Goal: Find specific page/section

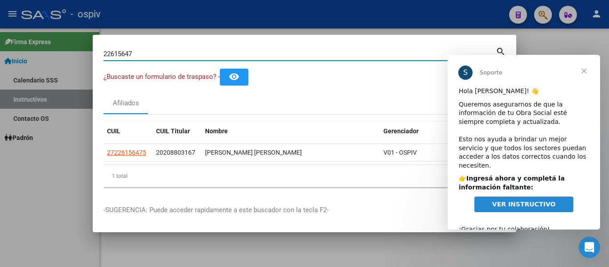
click at [578, 70] on span "Cerrar" at bounding box center [584, 71] width 32 height 32
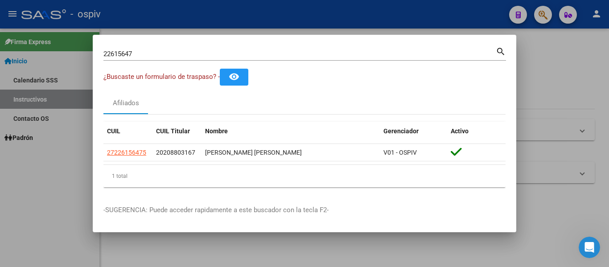
click at [374, 48] on div "22615647 Buscar (apellido, dni, [PERSON_NAME], [PERSON_NAME], cuit, obra social)" at bounding box center [299, 53] width 392 height 13
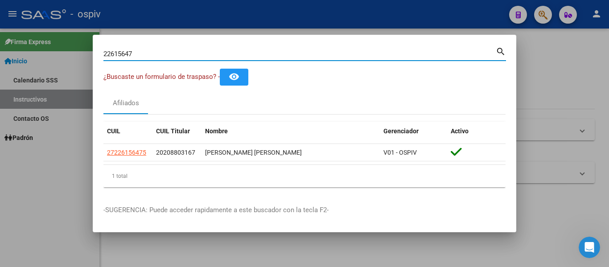
click at [377, 53] on input "22615647" at bounding box center [299, 54] width 392 height 8
type input "2"
type input "34356182"
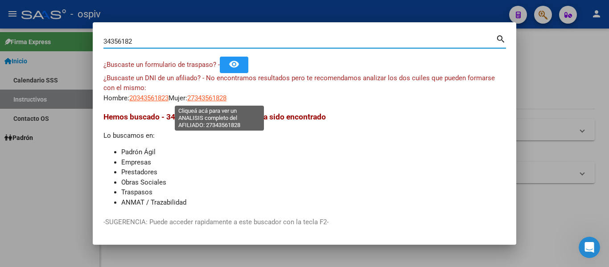
click at [217, 95] on span "27343561828" at bounding box center [206, 98] width 39 height 8
type textarea "27343561828"
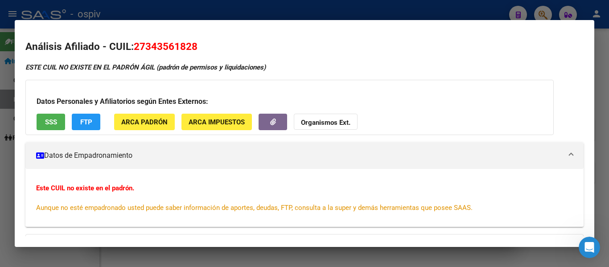
click at [236, 18] on div at bounding box center [304, 133] width 609 height 267
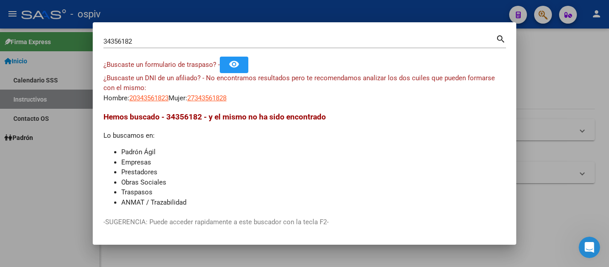
click at [237, 15] on div at bounding box center [304, 133] width 609 height 267
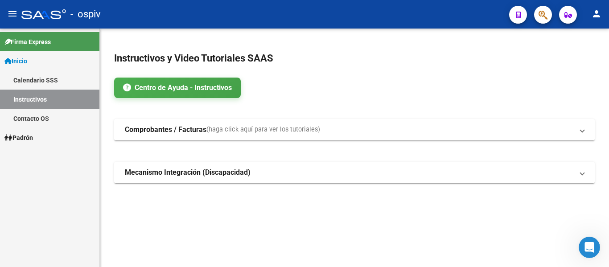
click at [549, 25] on mat-toolbar "menu - ospiv person" at bounding box center [304, 14] width 609 height 29
click at [547, 21] on span "button" at bounding box center [542, 15] width 9 height 18
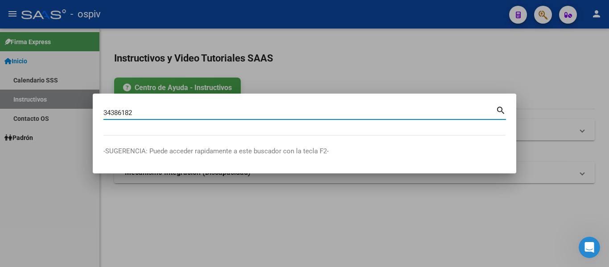
type input "34386182"
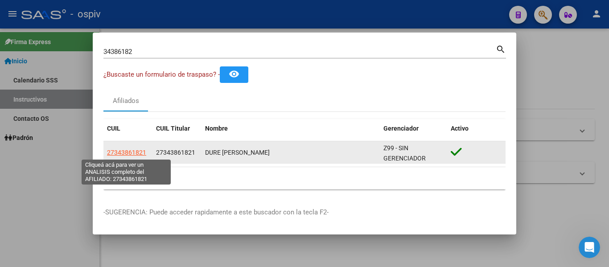
click at [129, 153] on span "27343861821" at bounding box center [126, 152] width 39 height 7
type textarea "27343861821"
